Goal: Task Accomplishment & Management: Manage account settings

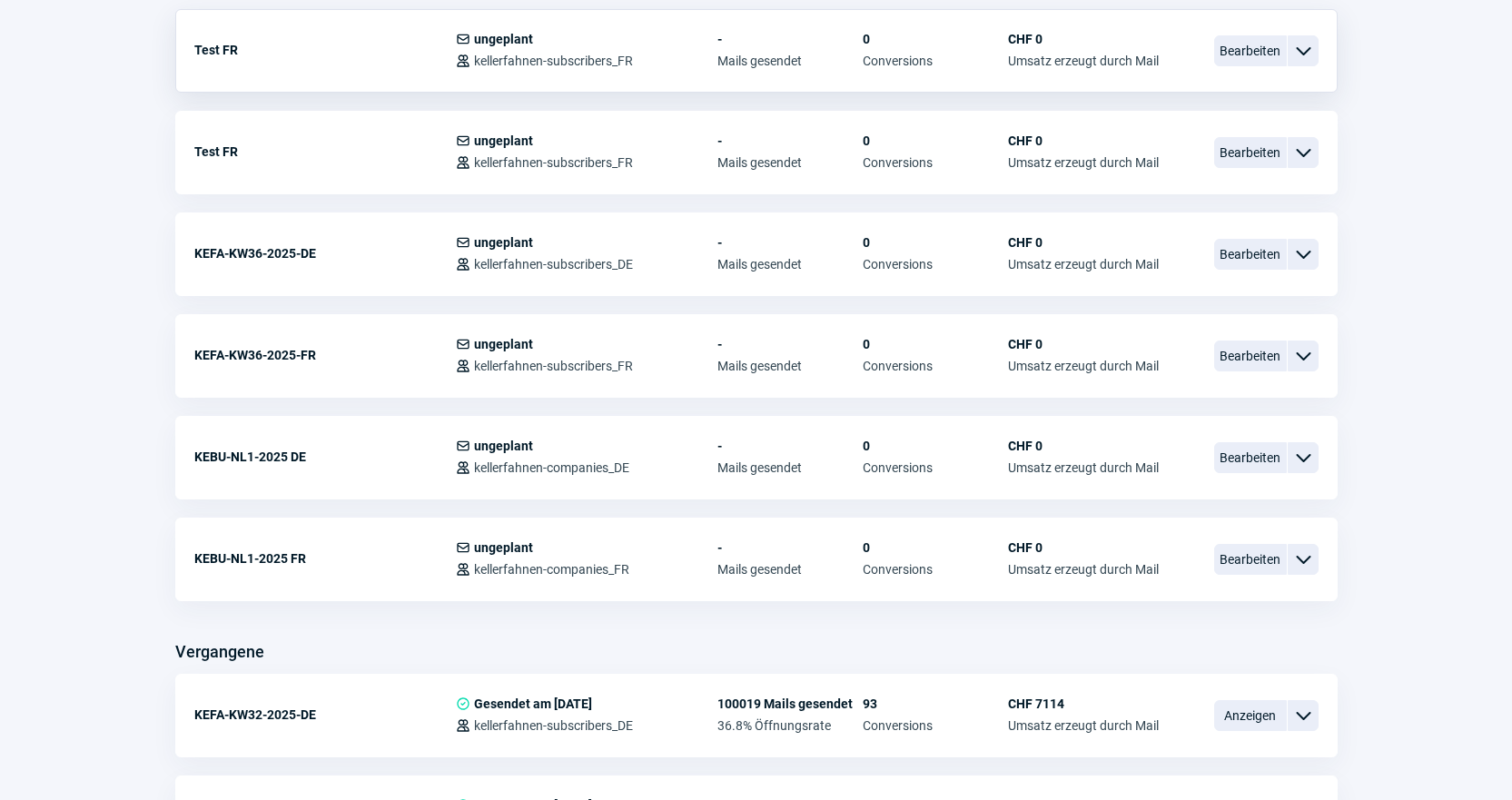
scroll to position [1090, 0]
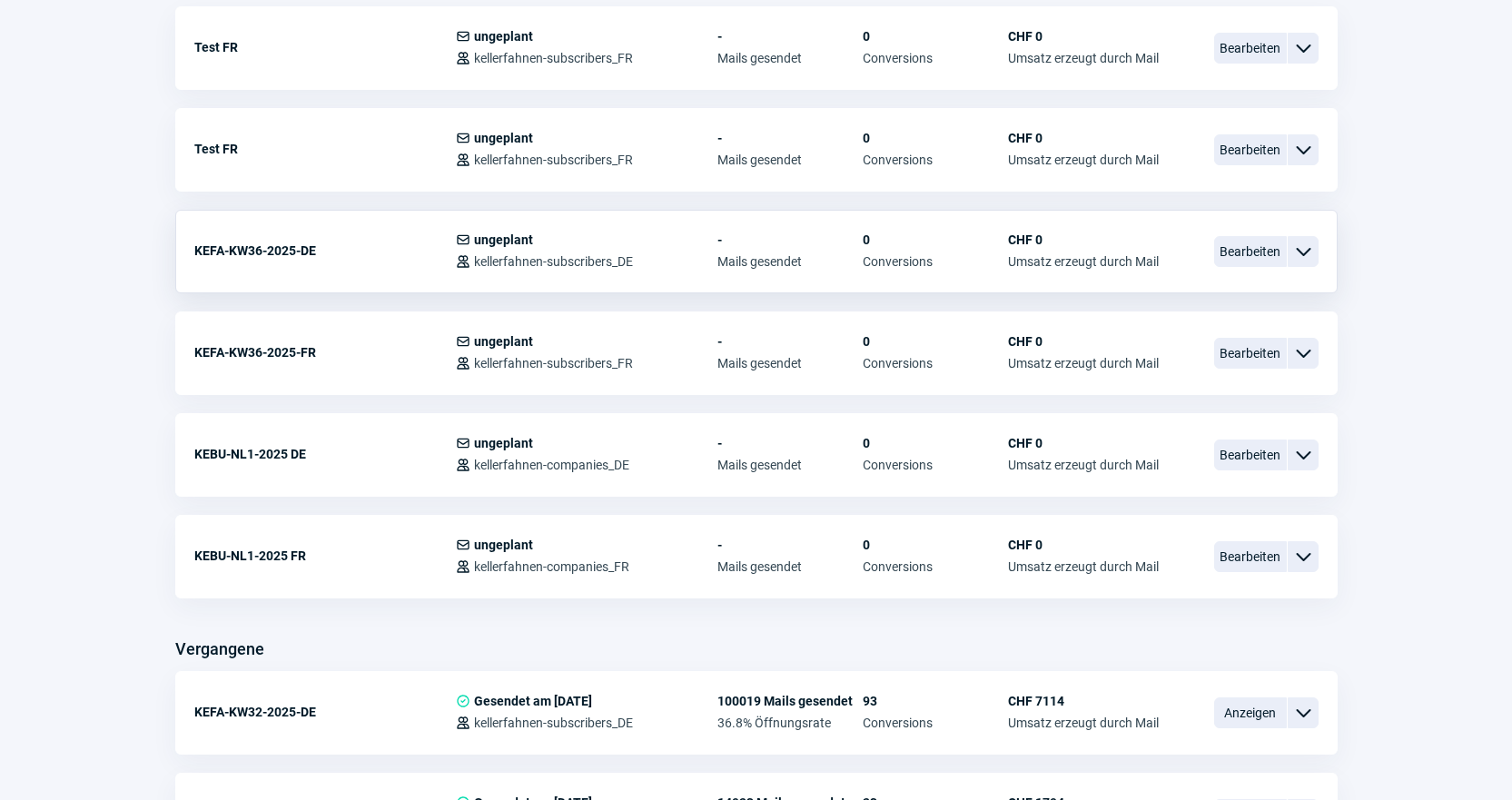
click at [1298, 252] on span "ChevronDown icon" at bounding box center [1303, 251] width 21 height 21
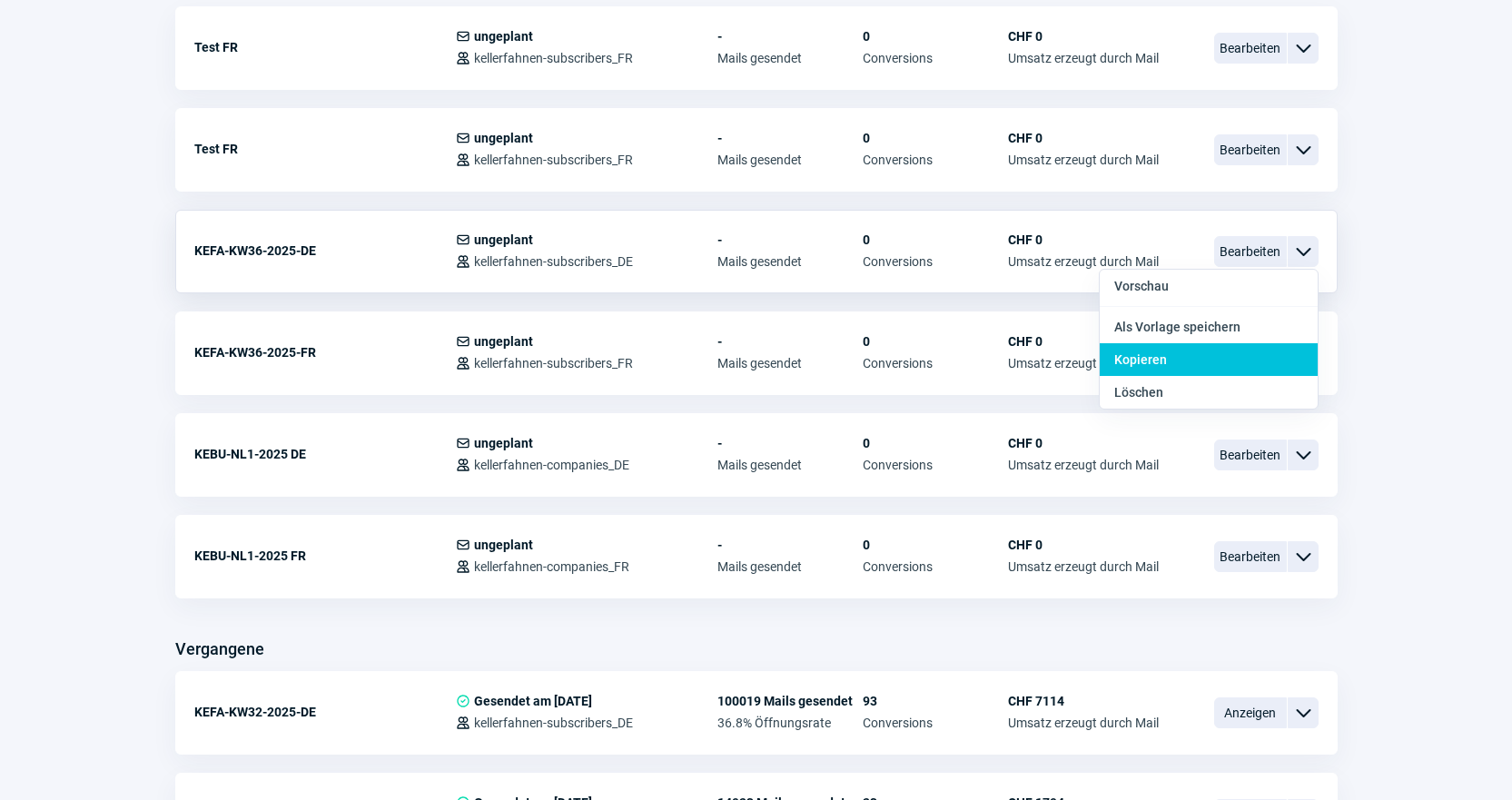
click at [1265, 352] on div "Kopieren" at bounding box center [1208, 359] width 218 height 33
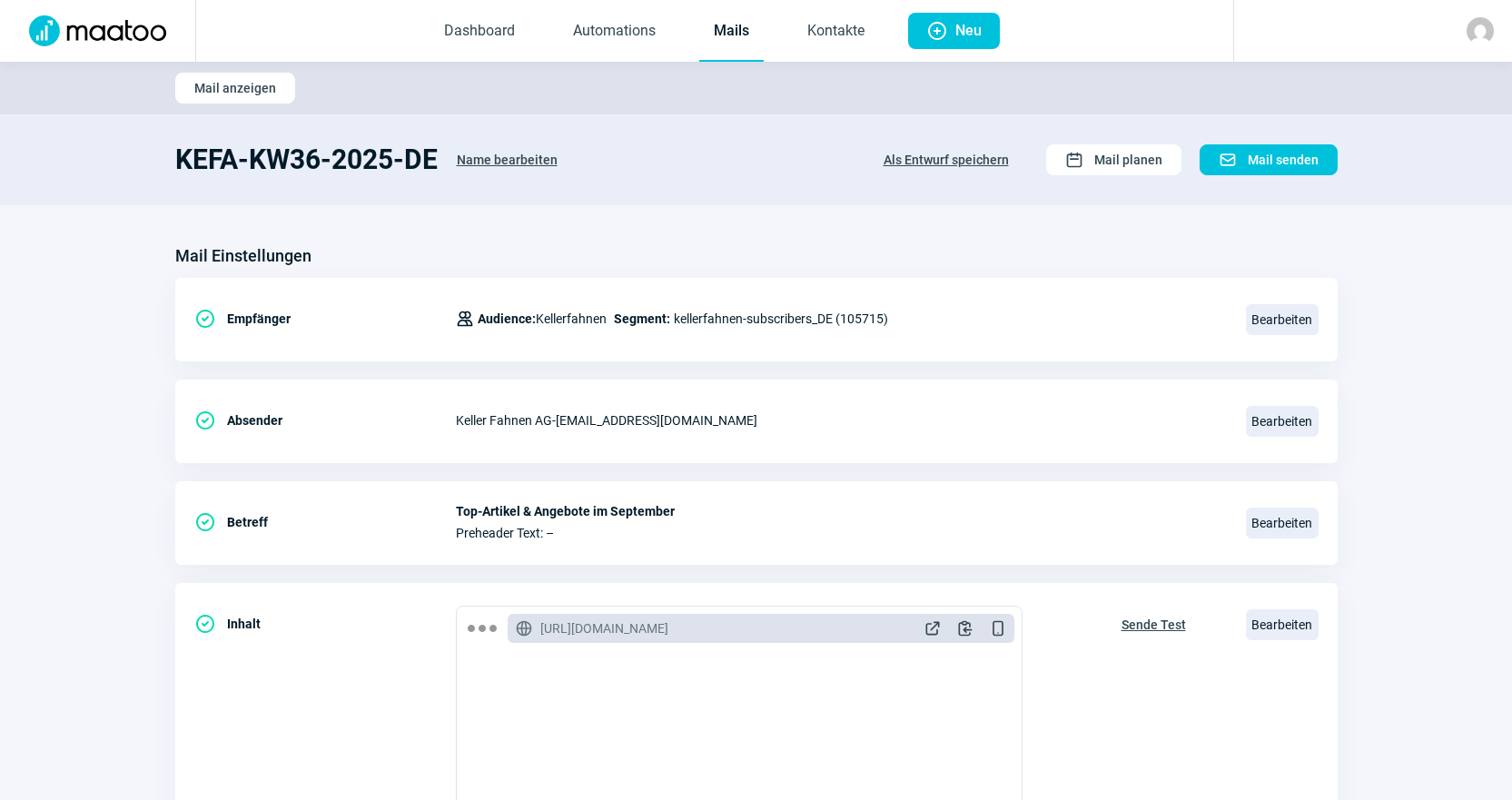
click at [505, 161] on span "Name bearbeiten" at bounding box center [507, 159] width 101 height 29
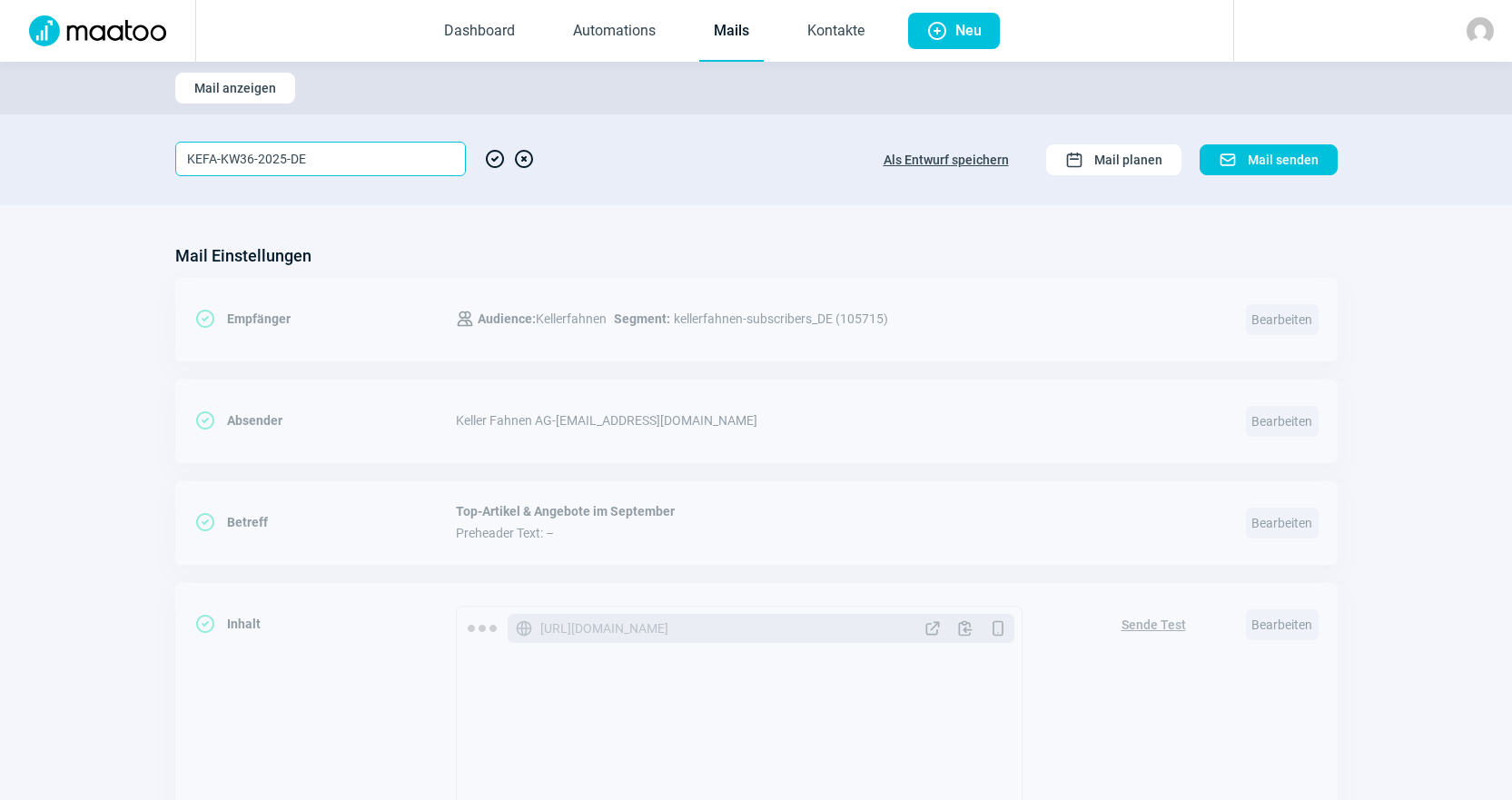
drag, startPoint x: 361, startPoint y: 157, endPoint x: 0, endPoint y: 37, distance: 380.4
click at [0, 37] on div "Dashboard Automations Mails Kontakte Plus icon Neu Mail anzeigen KEFA-KW36-2025…" at bounding box center [756, 590] width 1512 height 1179
type input "N"
type input "Vorlage_NEU-d"
click at [498, 165] on span "CheckCircle icon" at bounding box center [494, 158] width 21 height 34
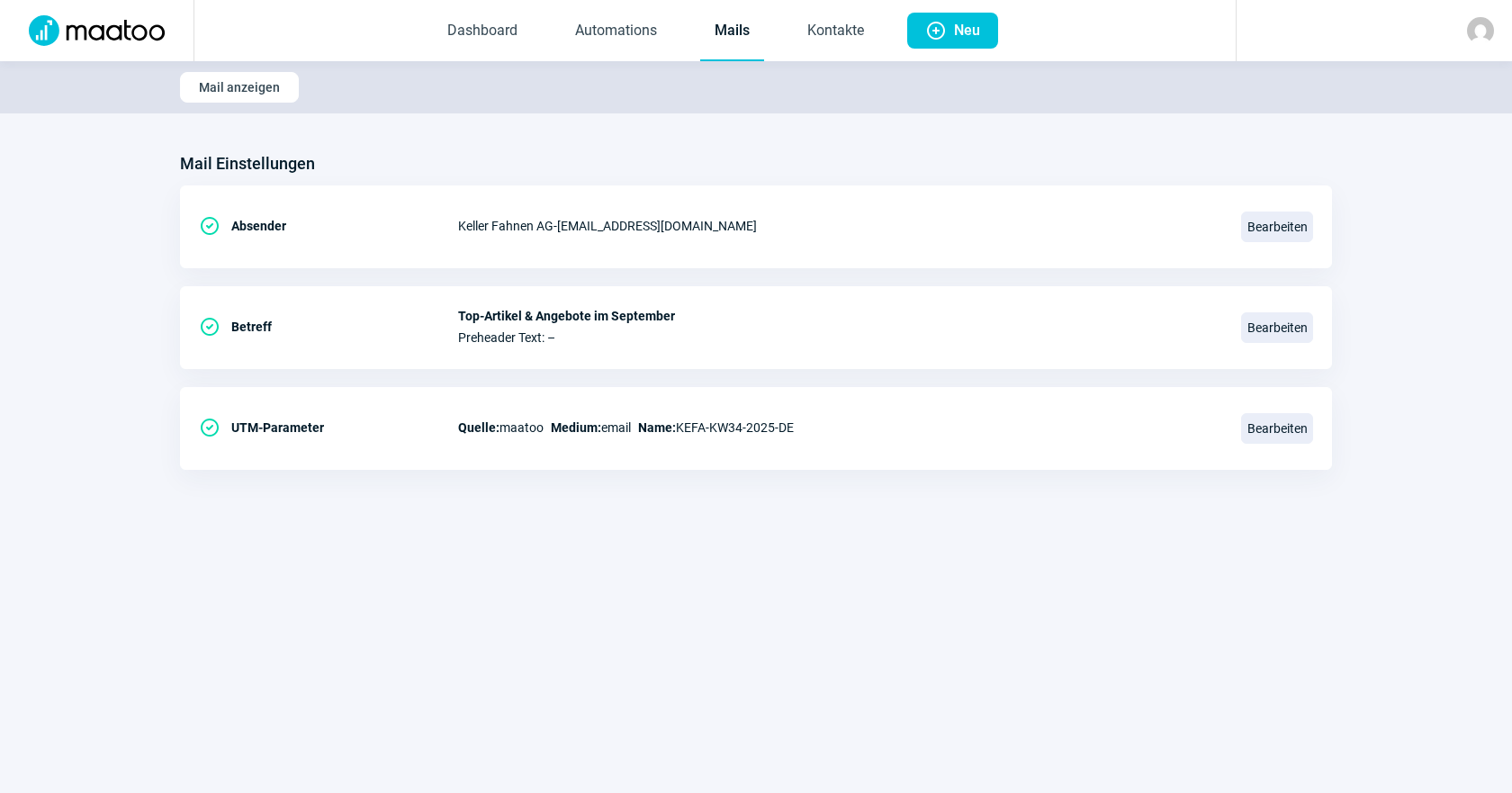
click at [745, 48] on link "Mails" at bounding box center [732, 31] width 64 height 59
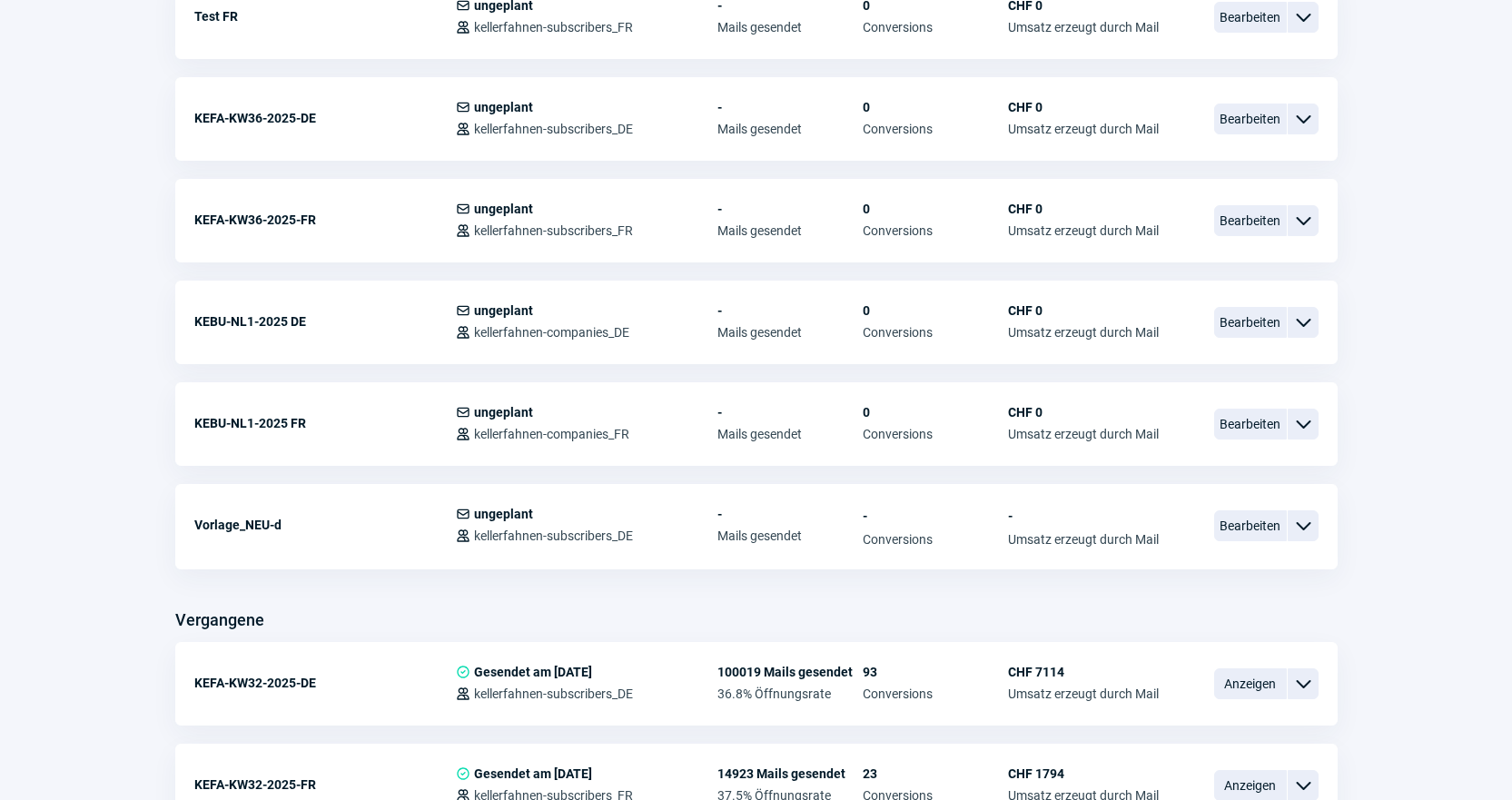
scroll to position [1271, 0]
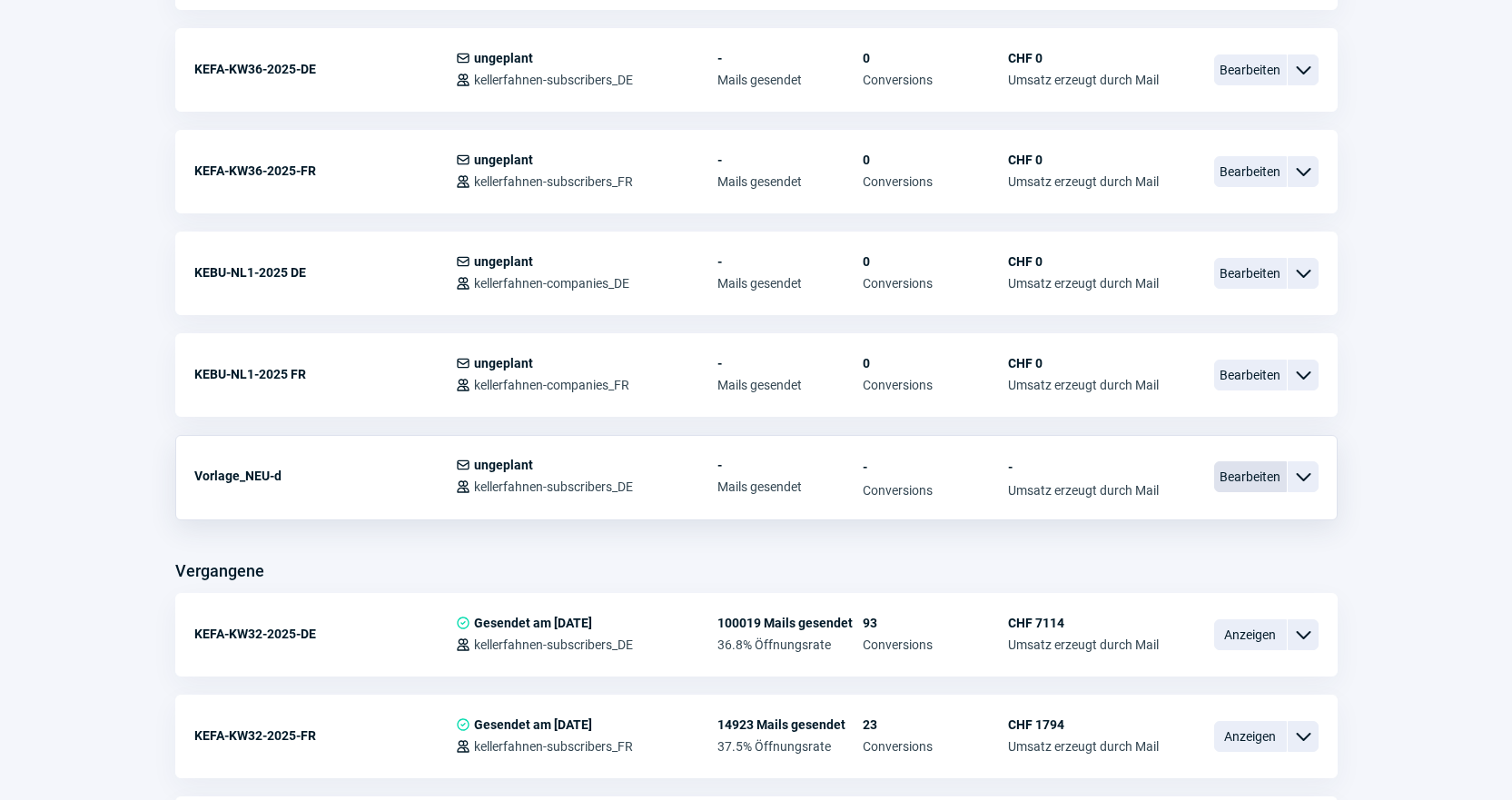
click at [1250, 478] on span "Bearbeiten" at bounding box center [1250, 476] width 73 height 31
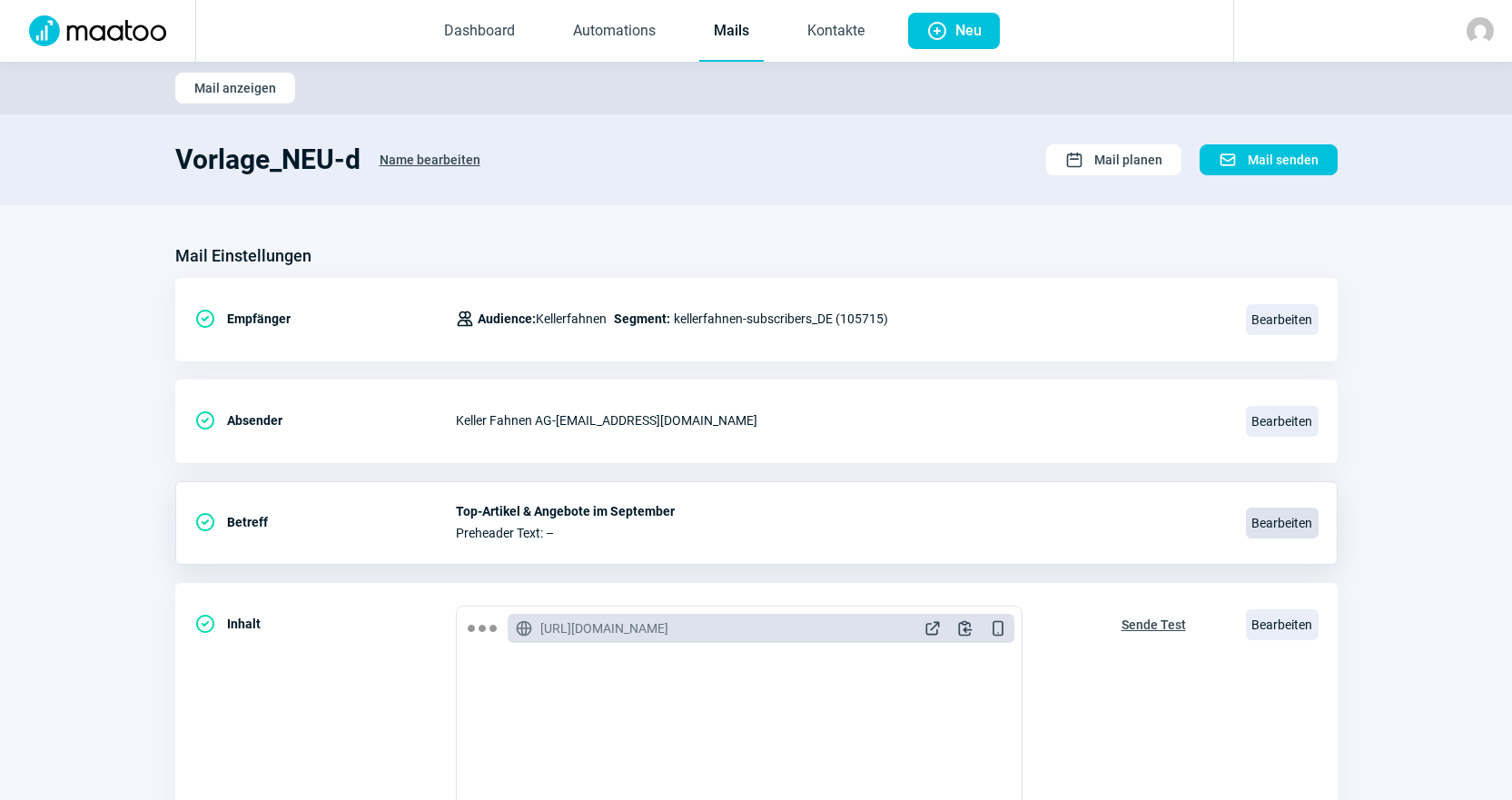
click at [1286, 537] on span "Bearbeiten" at bounding box center [1282, 522] width 73 height 31
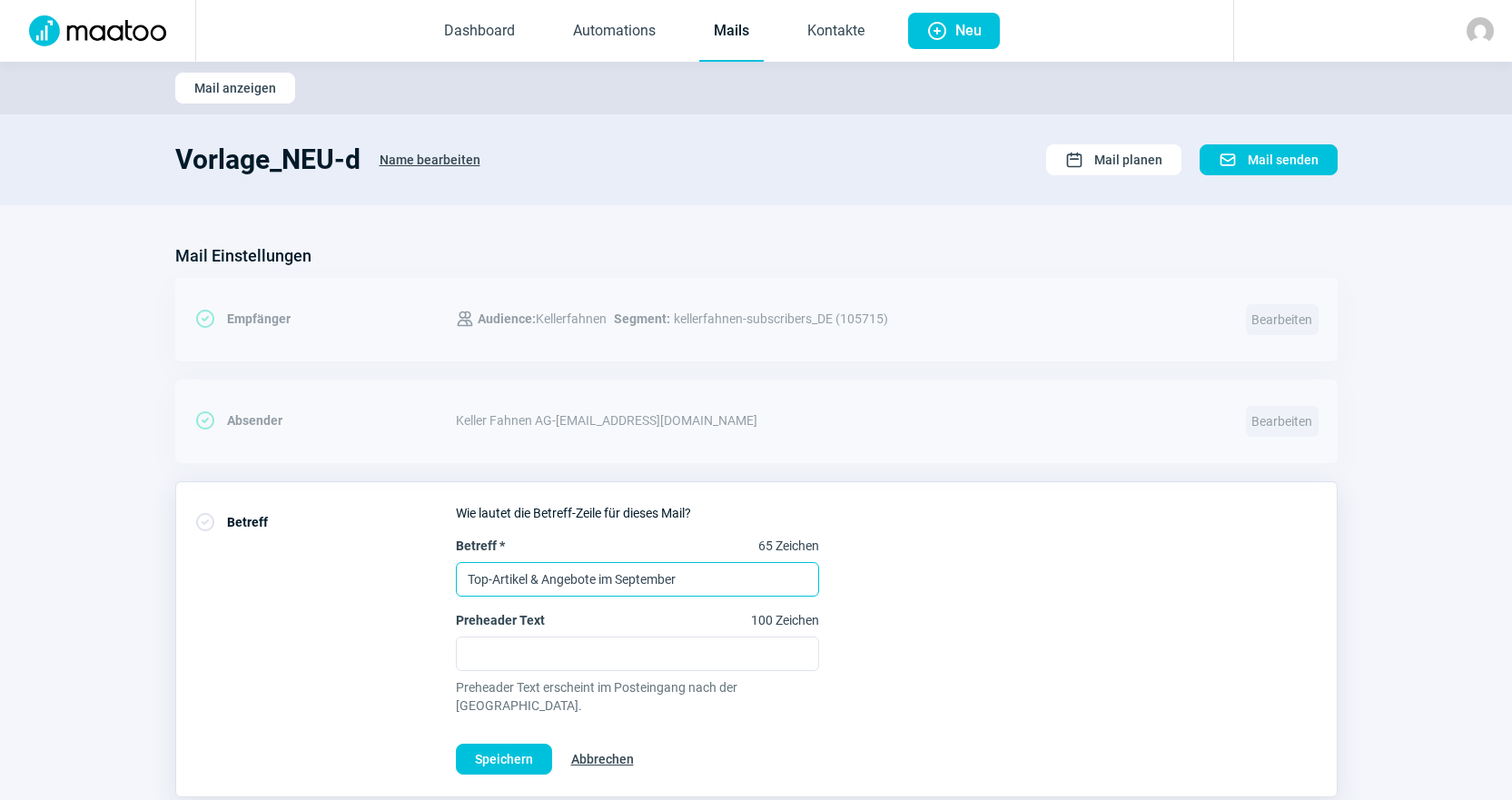
drag, startPoint x: 772, startPoint y: 574, endPoint x: 0, endPoint y: 446, distance: 782.5
click at [0, 446] on section "Mail Einstellungen CheckCircle icon Empfänger Users icon Audience: Kellerfahnen…" at bounding box center [756, 807] width 1512 height 1206
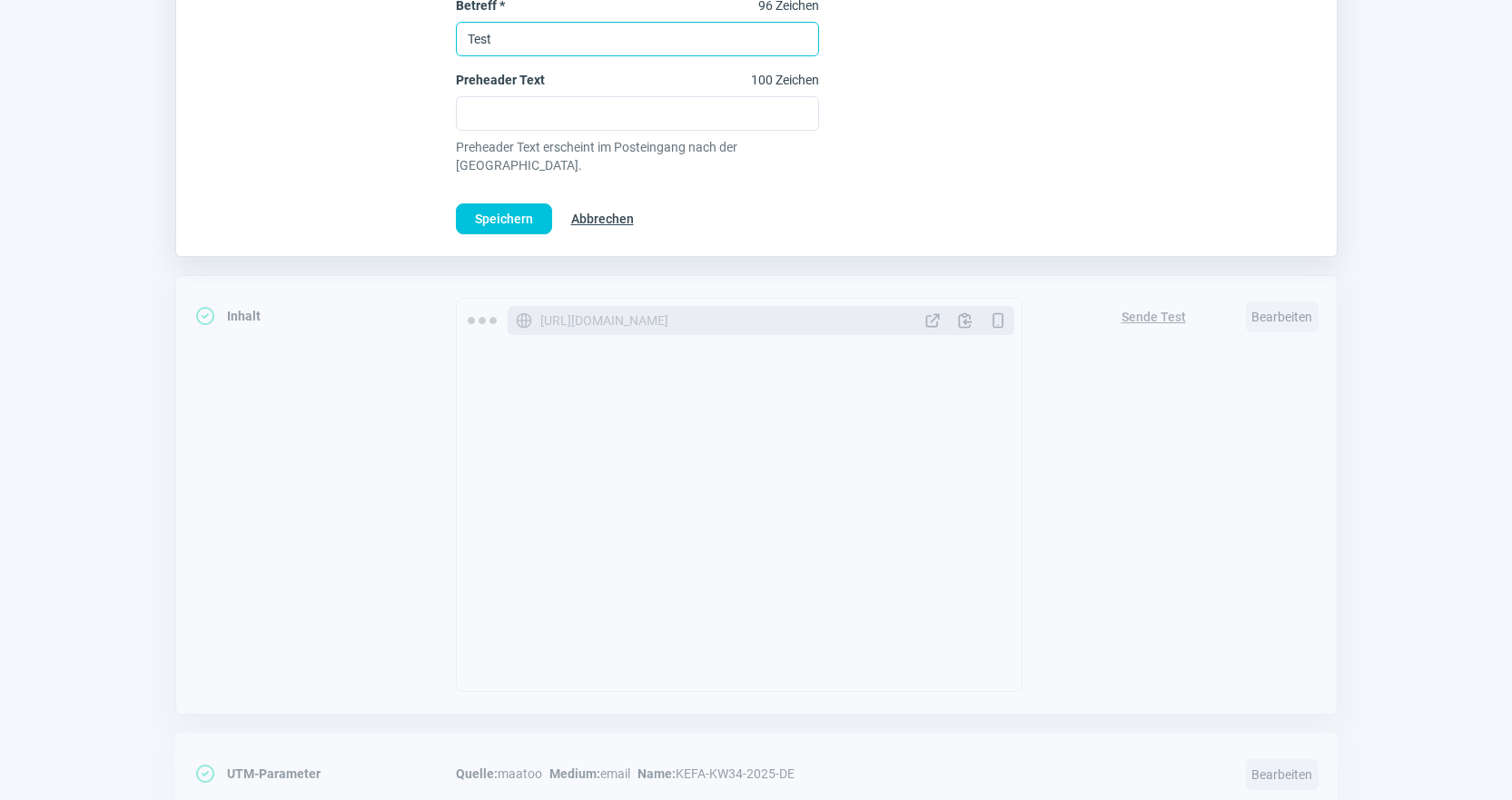
scroll to position [545, 0]
type input "Test"
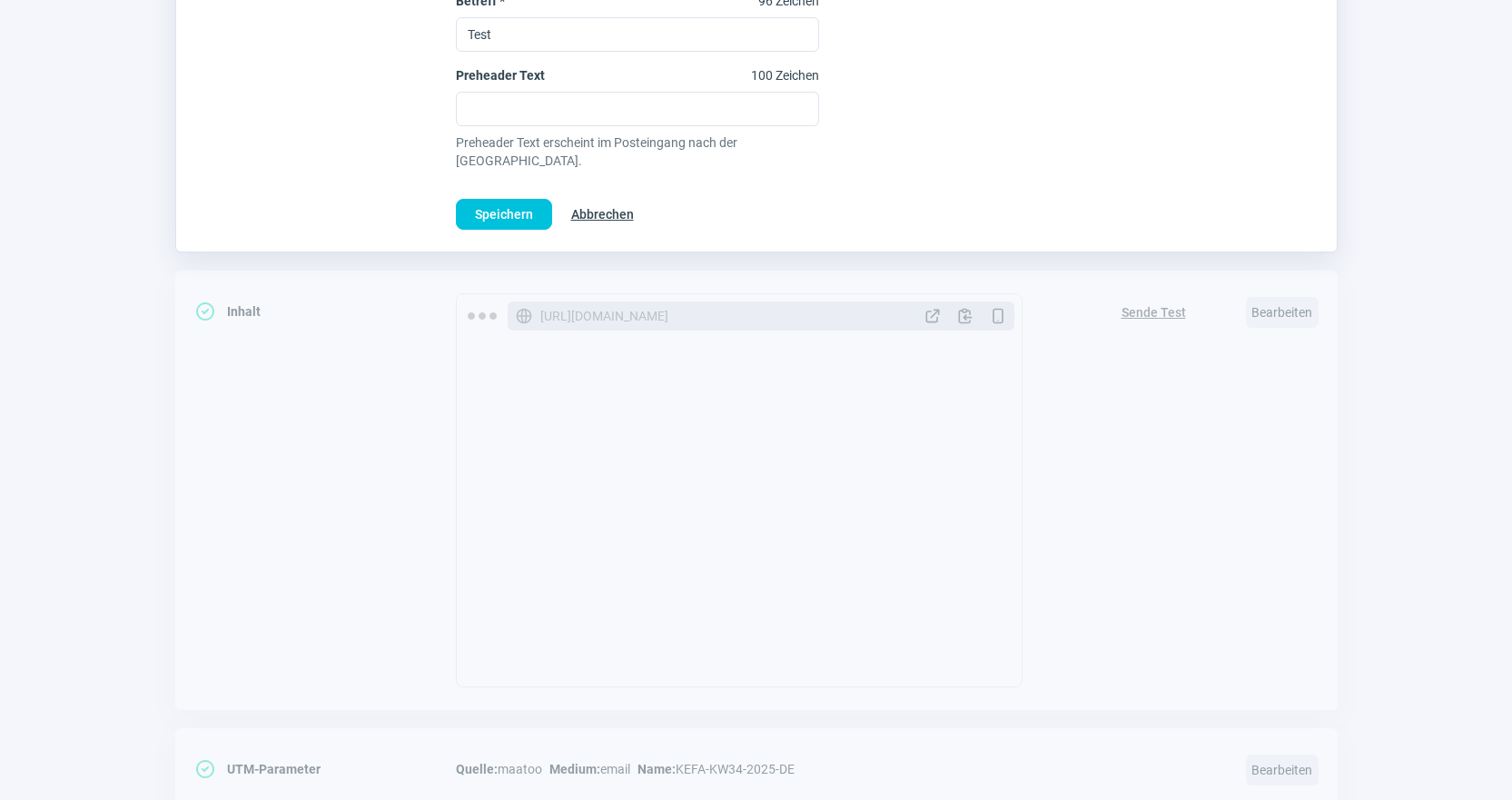
click at [521, 169] on div "Wie lautet die Betreff-Zeile für dieses Mail? Betreff * 96 Zeichen Test Prehead…" at bounding box center [887, 94] width 862 height 271
drag, startPoint x: 506, startPoint y: 198, endPoint x: 526, endPoint y: 199, distance: 20.0
click at [522, 200] on span "Speichern" at bounding box center [504, 214] width 58 height 29
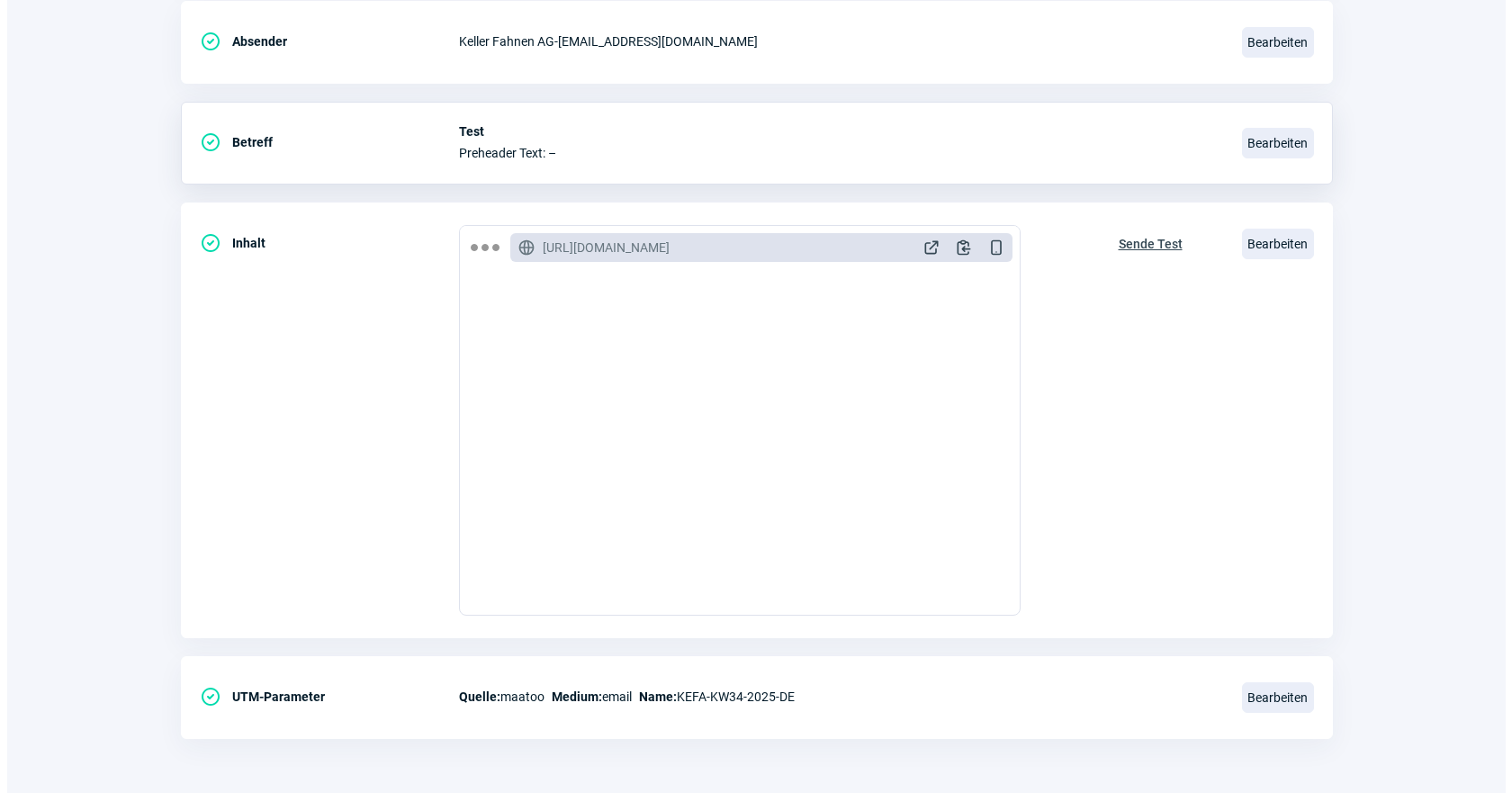
scroll to position [376, 0]
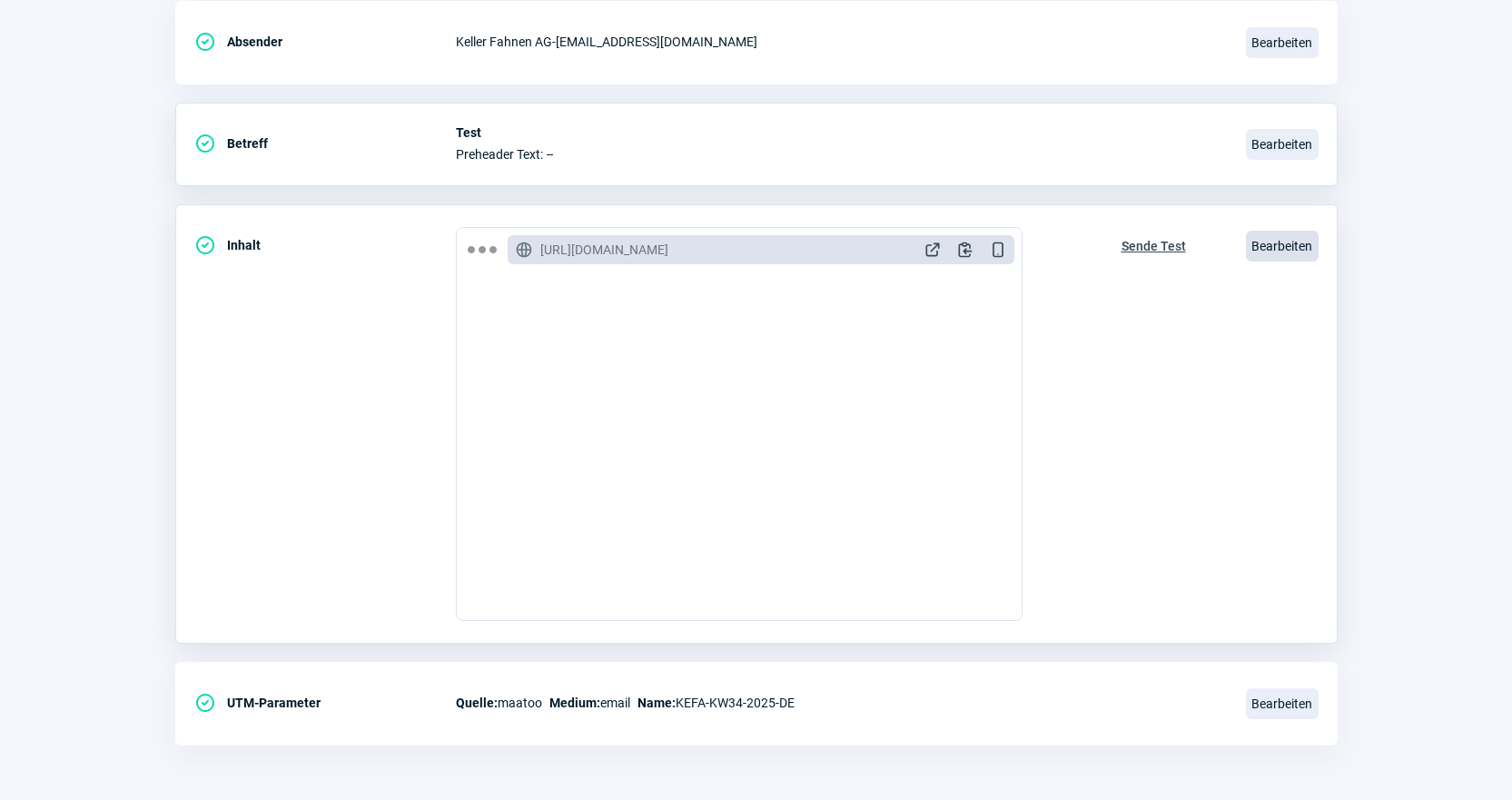
click at [1278, 251] on span "Bearbeiten" at bounding box center [1282, 246] width 73 height 31
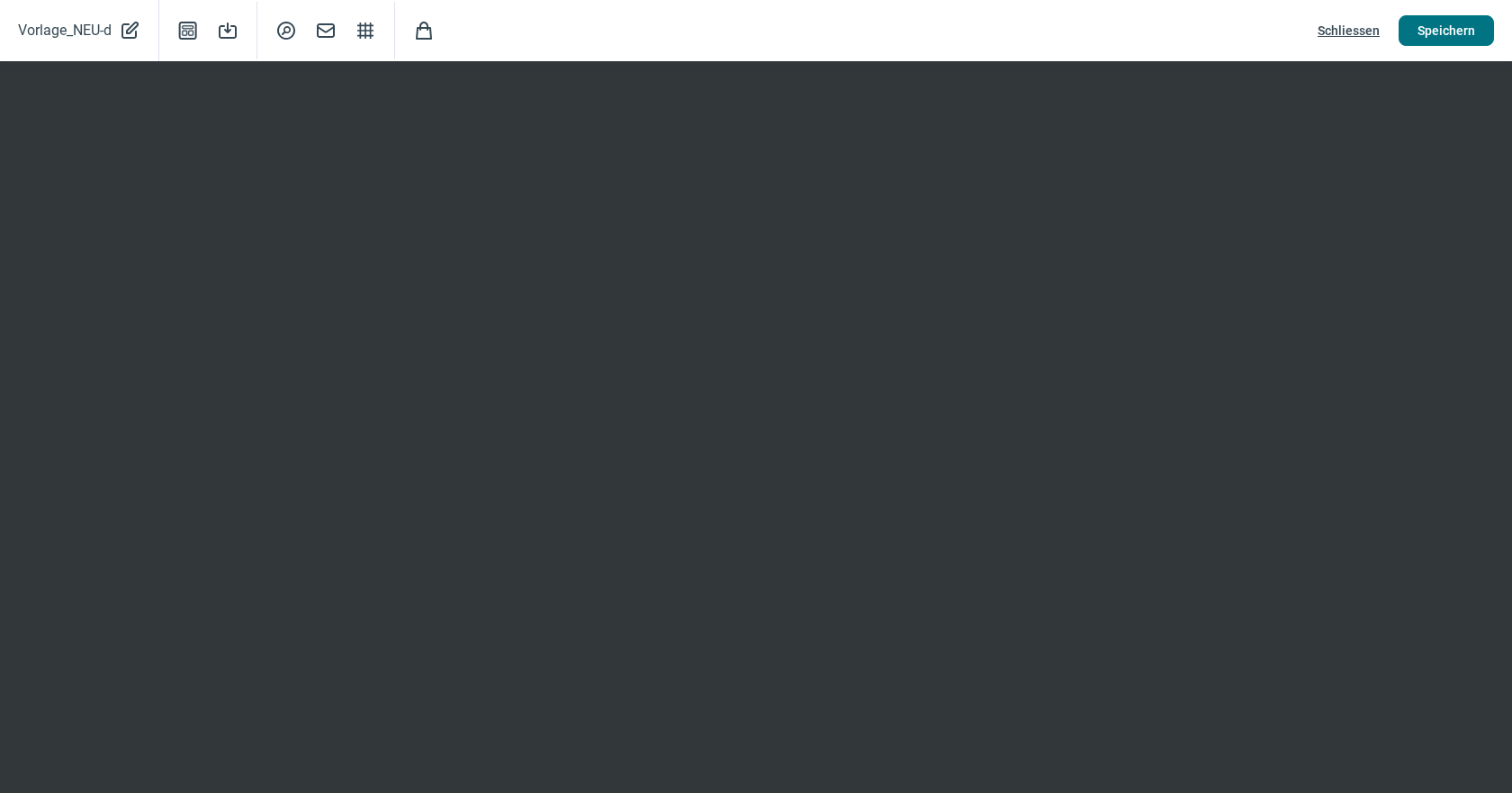
click at [1430, 27] on span "Speichern" at bounding box center [1446, 30] width 57 height 29
